Goal: Information Seeking & Learning: Understand process/instructions

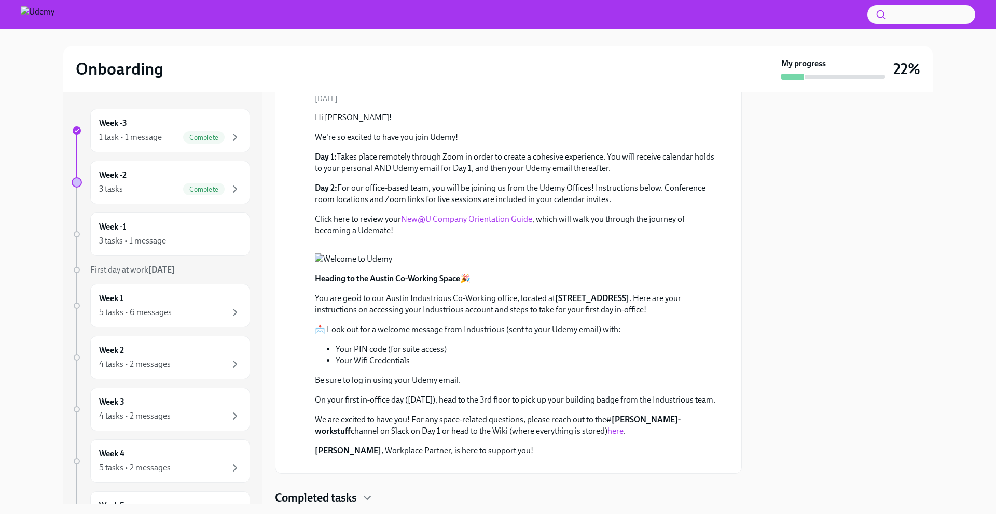
scroll to position [182, 0]
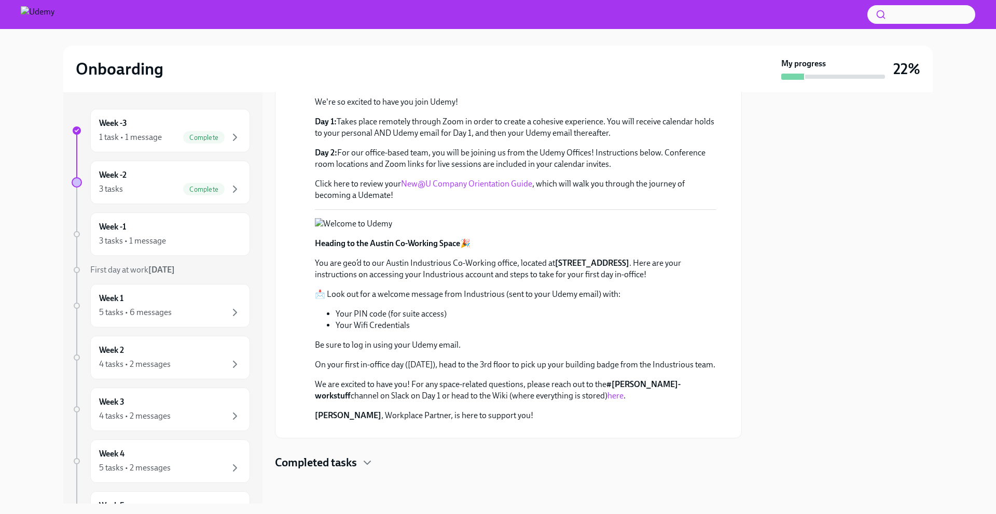
click at [482, 179] on link "New@U Company Orientation Guide" at bounding box center [466, 184] width 131 height 10
click at [167, 301] on div "Week 1 5 tasks • 6 messages" at bounding box center [170, 306] width 142 height 26
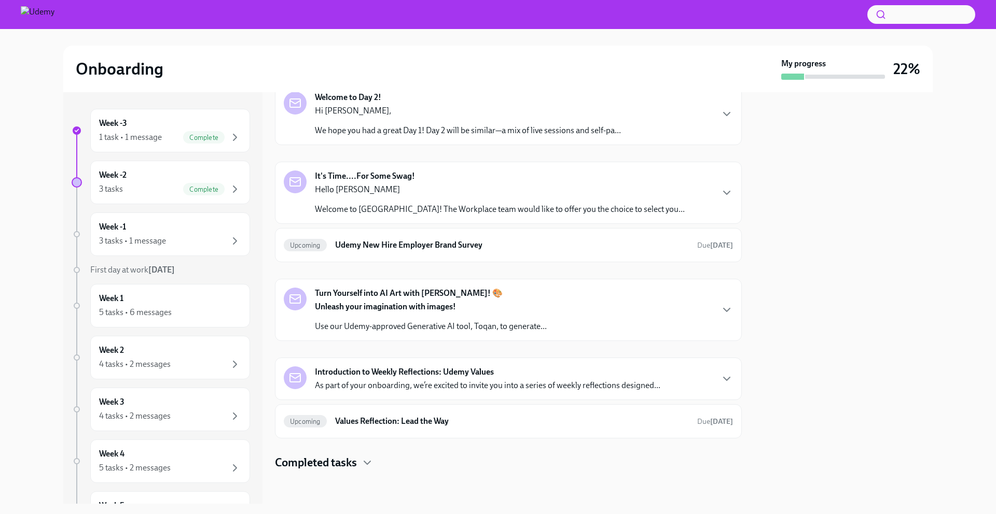
click at [486, 119] on div "Hi [PERSON_NAME], We hope you had a great Day 1! Day 2 will be similar—a mix of…" at bounding box center [468, 120] width 306 height 31
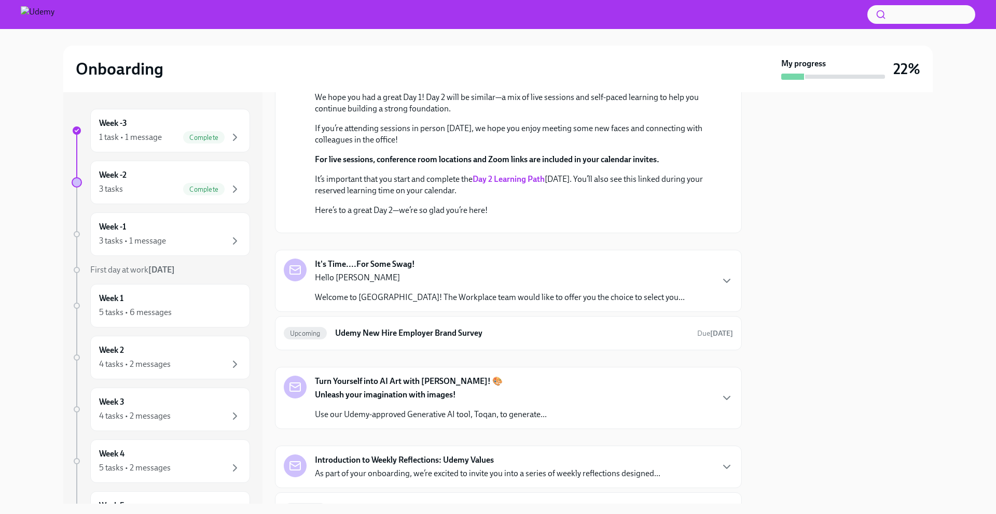
scroll to position [208, 0]
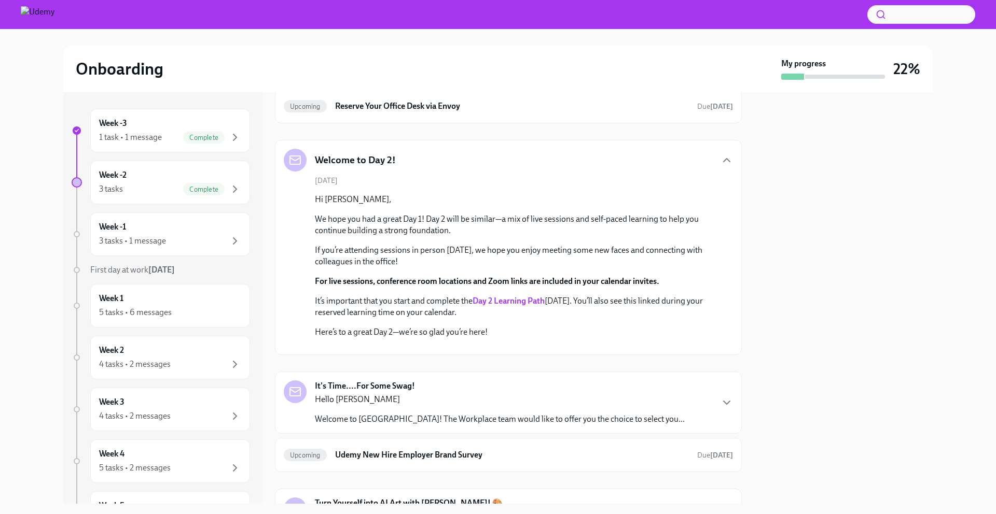
click at [376, 157] on h5 "Welcome to Day 2!" at bounding box center [355, 159] width 81 height 13
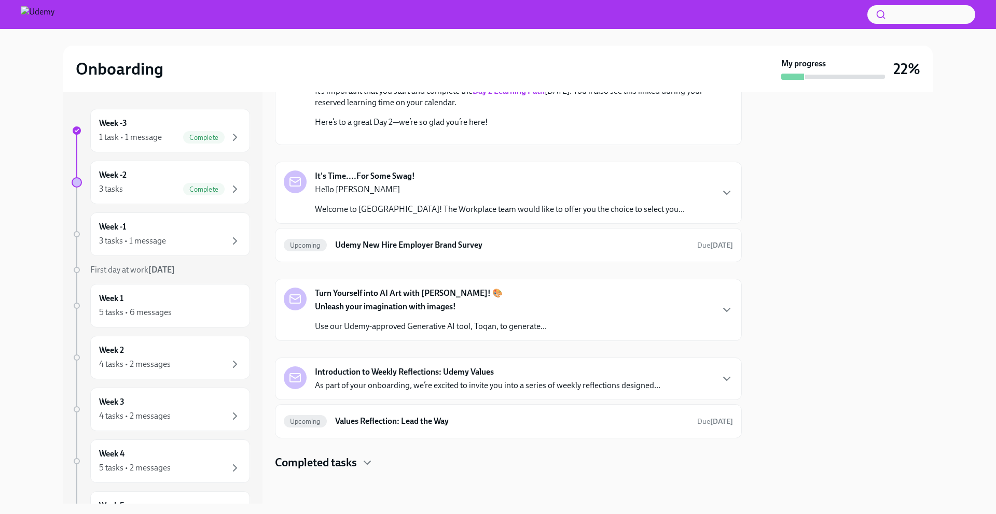
scroll to position [584, 0]
click at [484, 301] on p "Unleash your imagination with images!" at bounding box center [431, 306] width 232 height 11
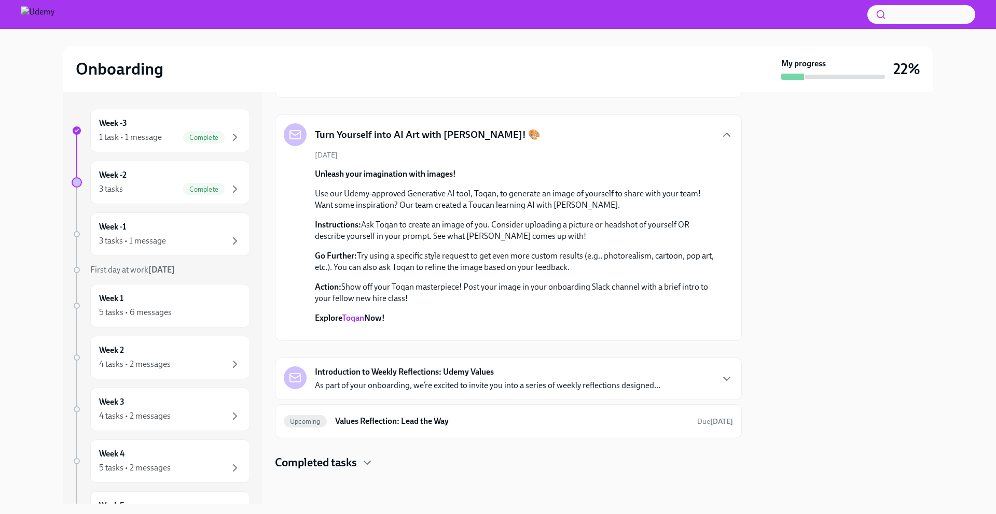
scroll to position [945, 0]
click at [403, 387] on p "As part of your onboarding, we’re excited to invite you into a series of weekly…" at bounding box center [487, 385] width 345 height 11
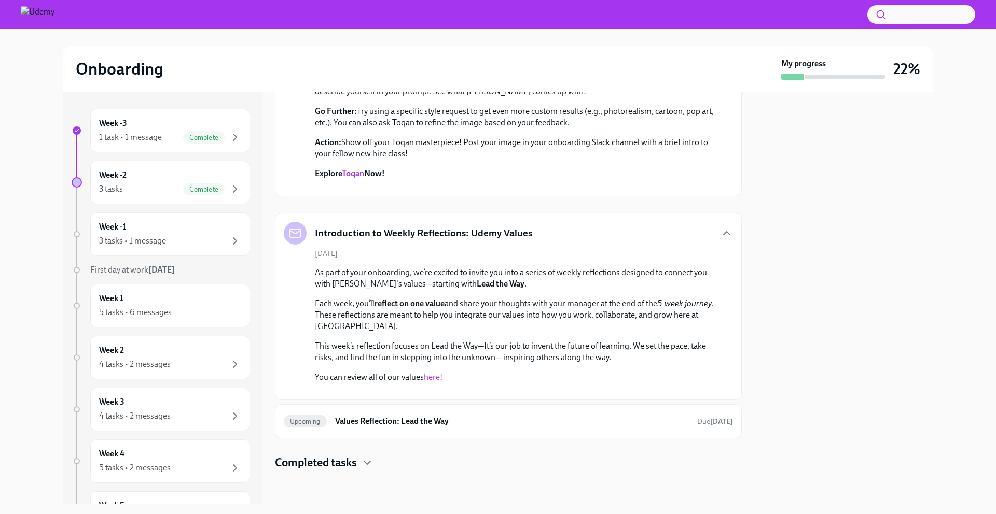
scroll to position [1242, 0]
click at [393, 411] on div "Upcoming Values Reflection: Lead the Way Due [DATE]" at bounding box center [508, 421] width 467 height 34
click at [386, 416] on h6 "Values Reflection: Lead the Way" at bounding box center [512, 421] width 354 height 11
